Goal: Ask a question: Seek information or help from site administrators or community

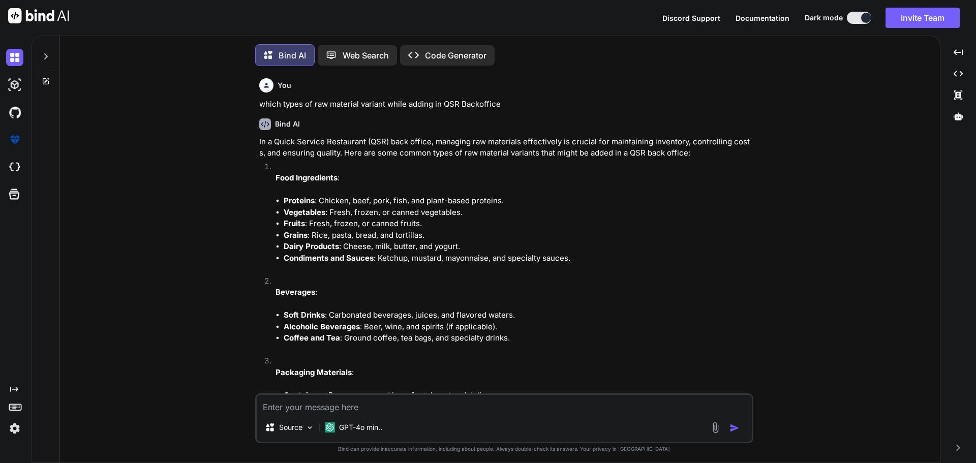
click at [297, 405] on textarea at bounding box center [504, 404] width 495 height 18
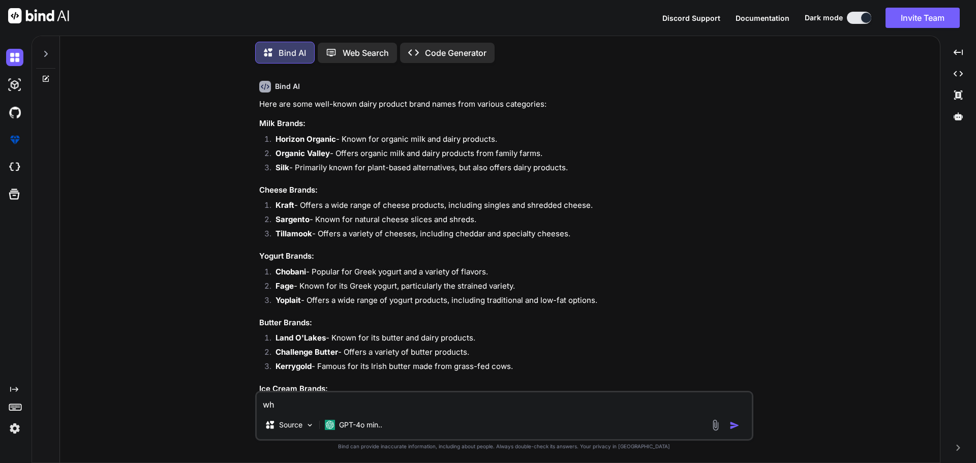
type textarea "w"
type textarea "what is loaded component in react"
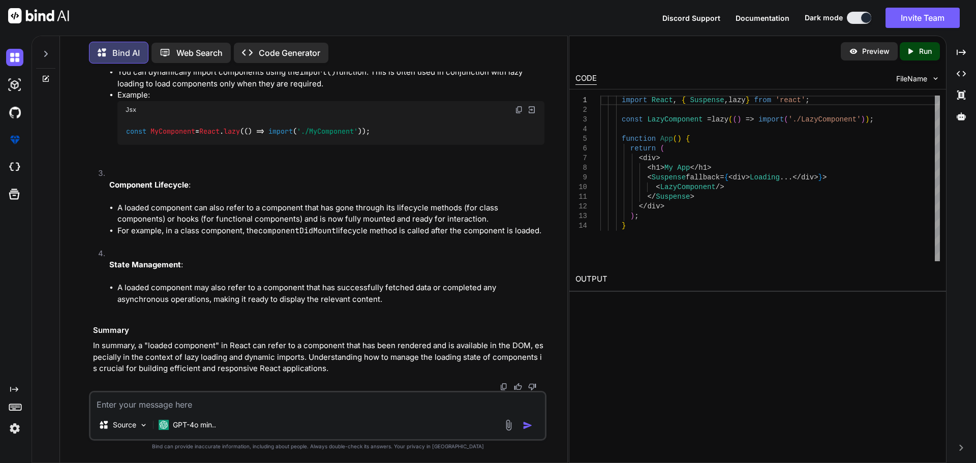
scroll to position [6914, 0]
click at [170, 405] on textarea at bounding box center [317, 401] width 454 height 18
type textarea "what is prototyping"
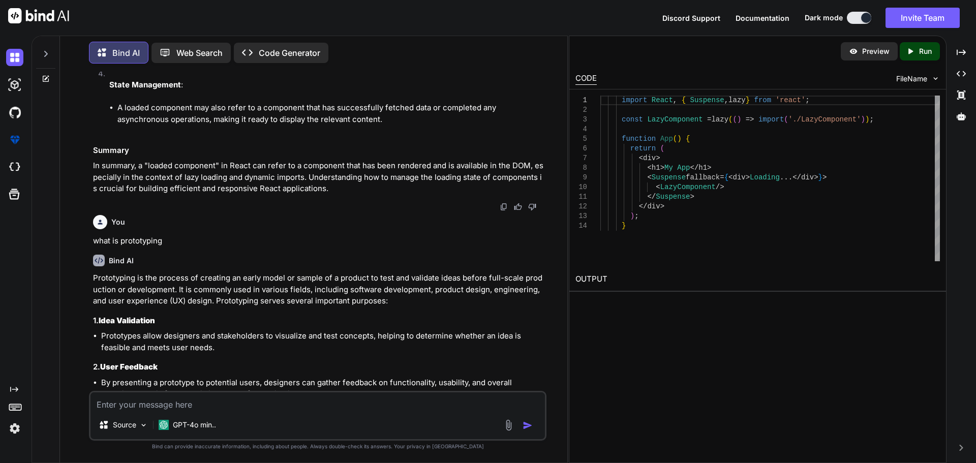
scroll to position [7073, 0]
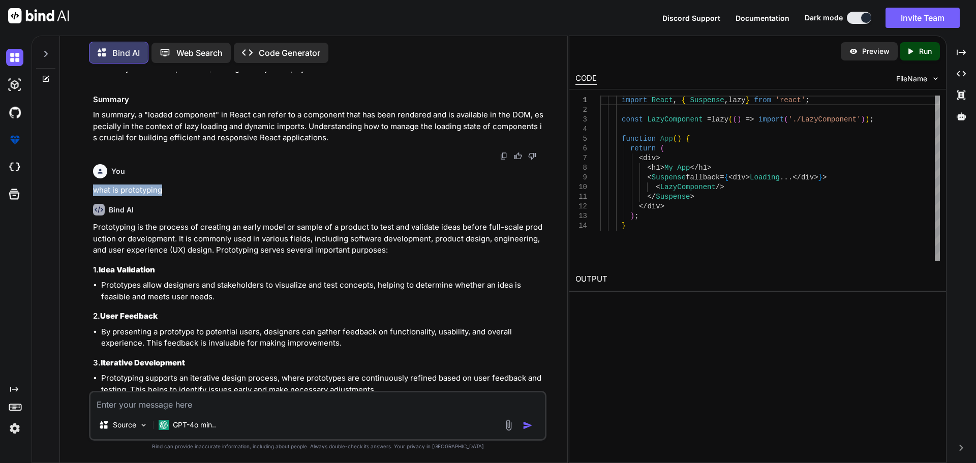
drag, startPoint x: 171, startPoint y: 262, endPoint x: 89, endPoint y: 261, distance: 82.3
click at [89, 261] on div "You which types of raw material variant while adding in QSR Backoffice Bind AI …" at bounding box center [317, 267] width 457 height 391
copy p "what is prototyping"
click at [132, 405] on textarea at bounding box center [317, 401] width 454 height 18
paste textarea "what is prototyping"
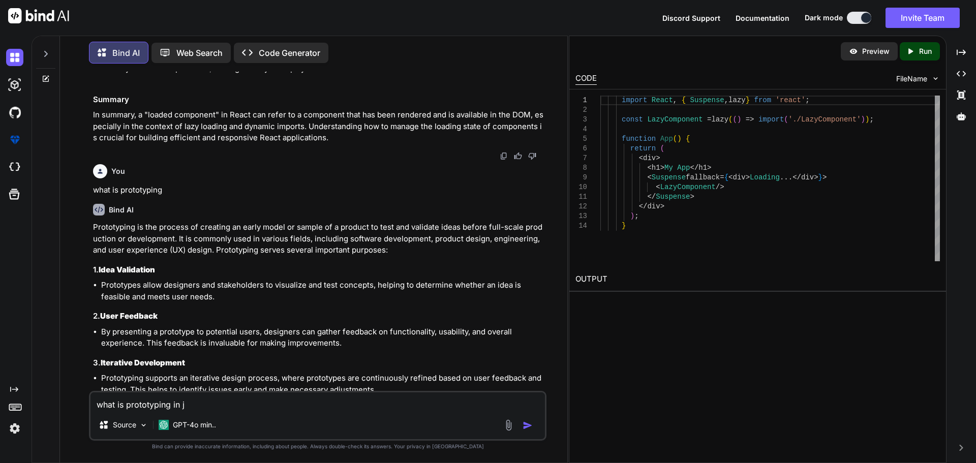
type textarea "what is prototyping in js"
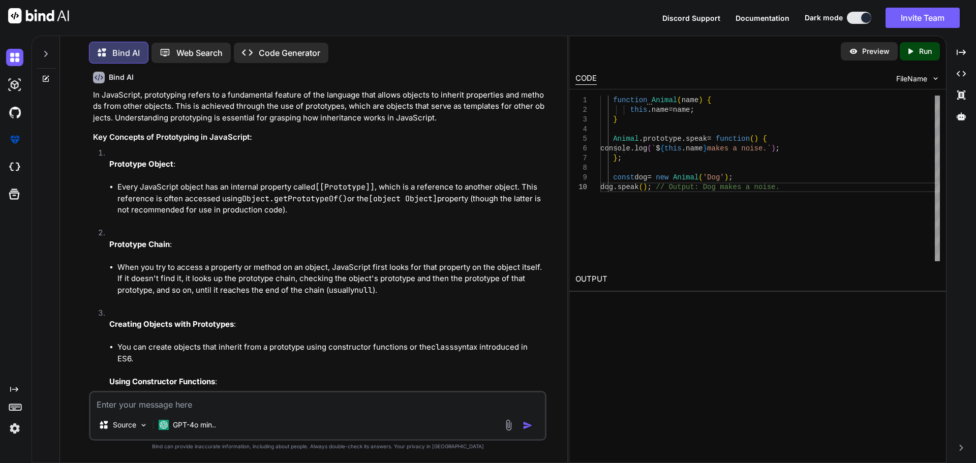
scroll to position [7937, 0]
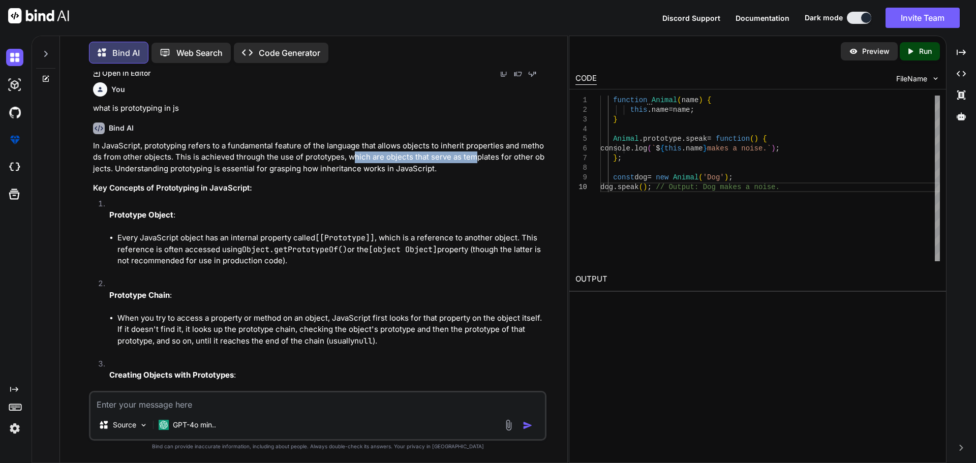
drag, startPoint x: 352, startPoint y: 233, endPoint x: 476, endPoint y: 230, distance: 124.0
click at [476, 175] on p "In JavaScript, prototyping refers to a fundamental feature of the language that…" at bounding box center [318, 157] width 451 height 35
click at [457, 194] on h3 "Key Concepts of Prototyping in JavaScript:" at bounding box center [318, 188] width 451 height 12
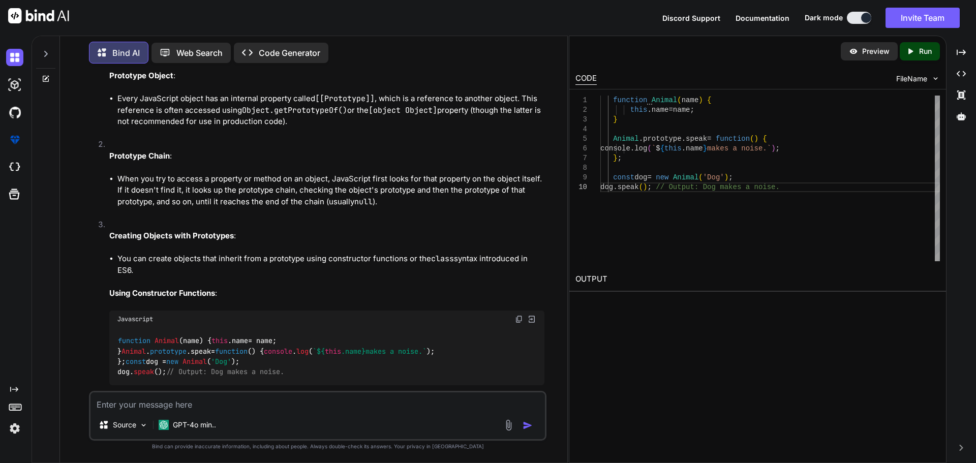
scroll to position [8089, 0]
